Goal: Download file/media

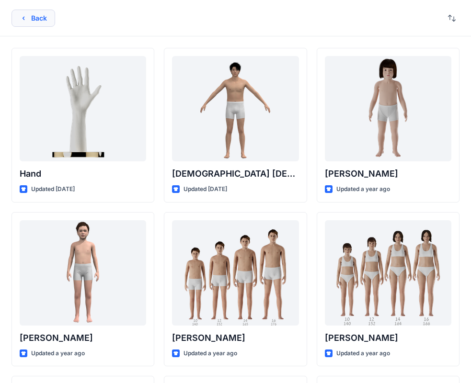
click at [41, 23] on button "Back" at bounding box center [33, 18] width 44 height 17
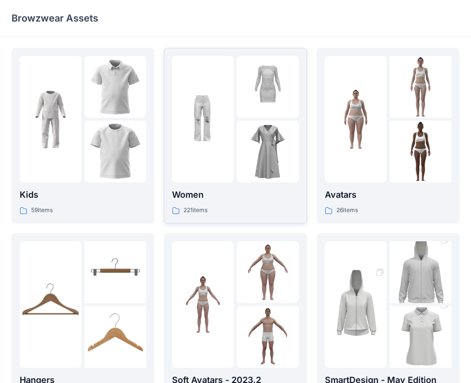
click at [193, 209] on p "221 items" at bounding box center [195, 210] width 24 height 10
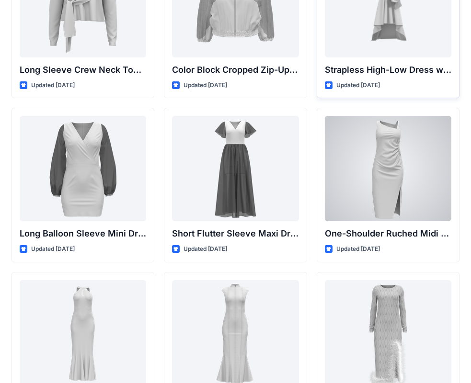
scroll to position [287, 0]
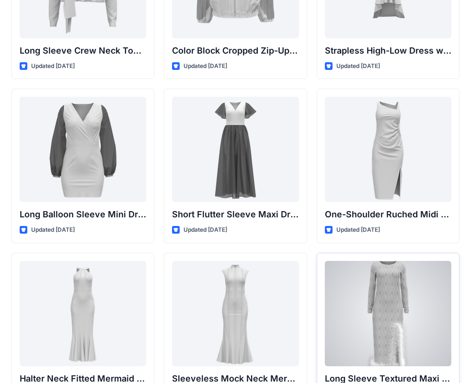
click at [376, 302] on div at bounding box center [388, 313] width 126 height 105
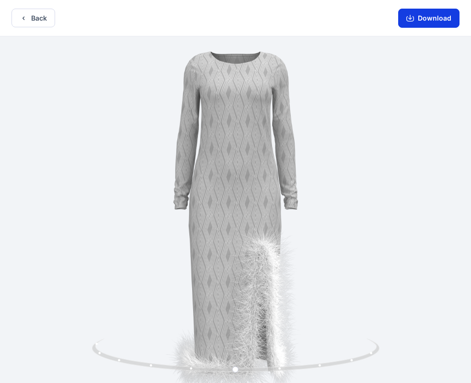
click at [419, 15] on button "Download" at bounding box center [428, 18] width 61 height 19
